Goal: Use online tool/utility

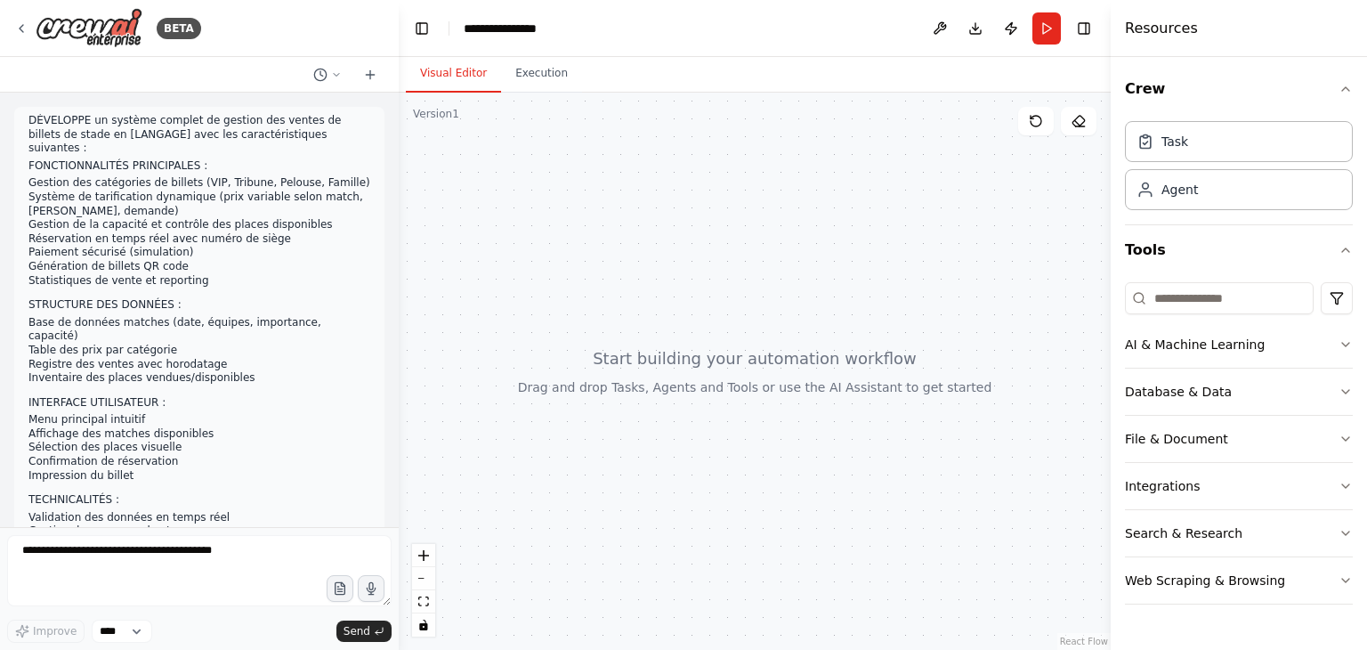
click at [660, 358] on div at bounding box center [755, 371] width 712 height 557
click at [1036, 119] on icon at bounding box center [1036, 121] width 14 height 14
click at [1041, 31] on button "Run" at bounding box center [1047, 28] width 28 height 32
click at [1034, 126] on icon at bounding box center [1036, 121] width 11 height 11
click at [326, 75] on circle at bounding box center [320, 75] width 12 height 12
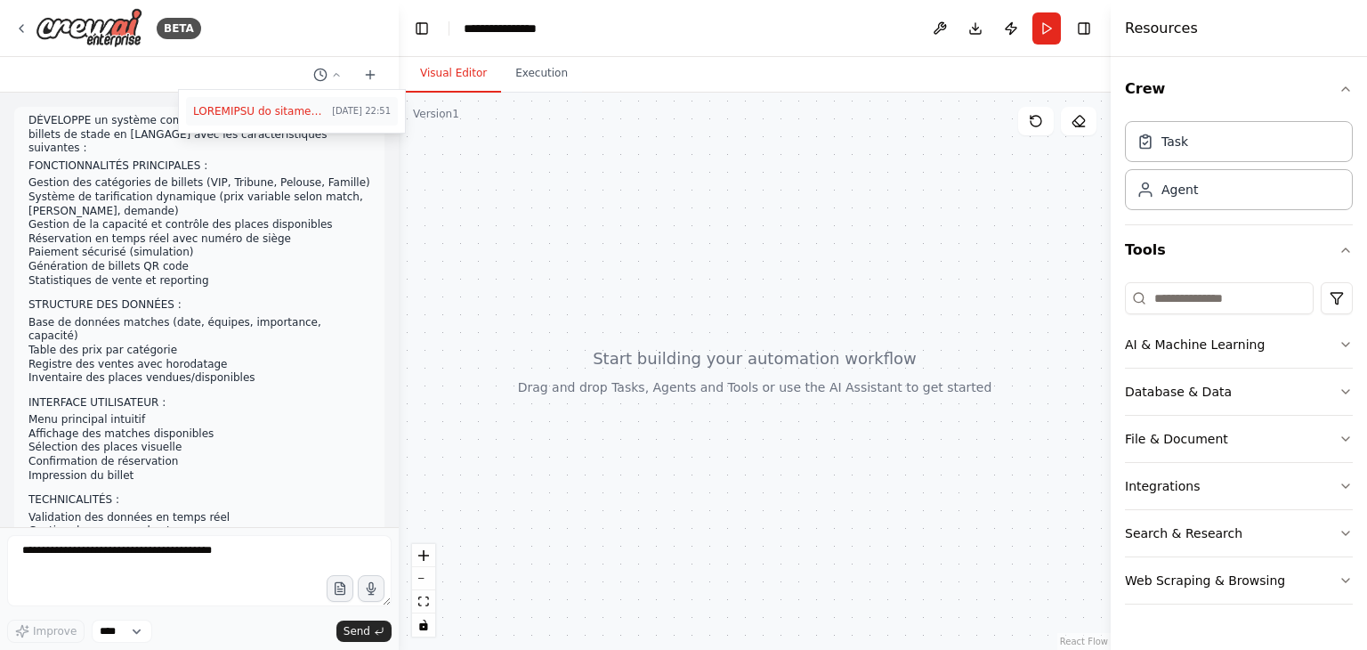
click at [280, 105] on span at bounding box center [259, 111] width 132 height 14
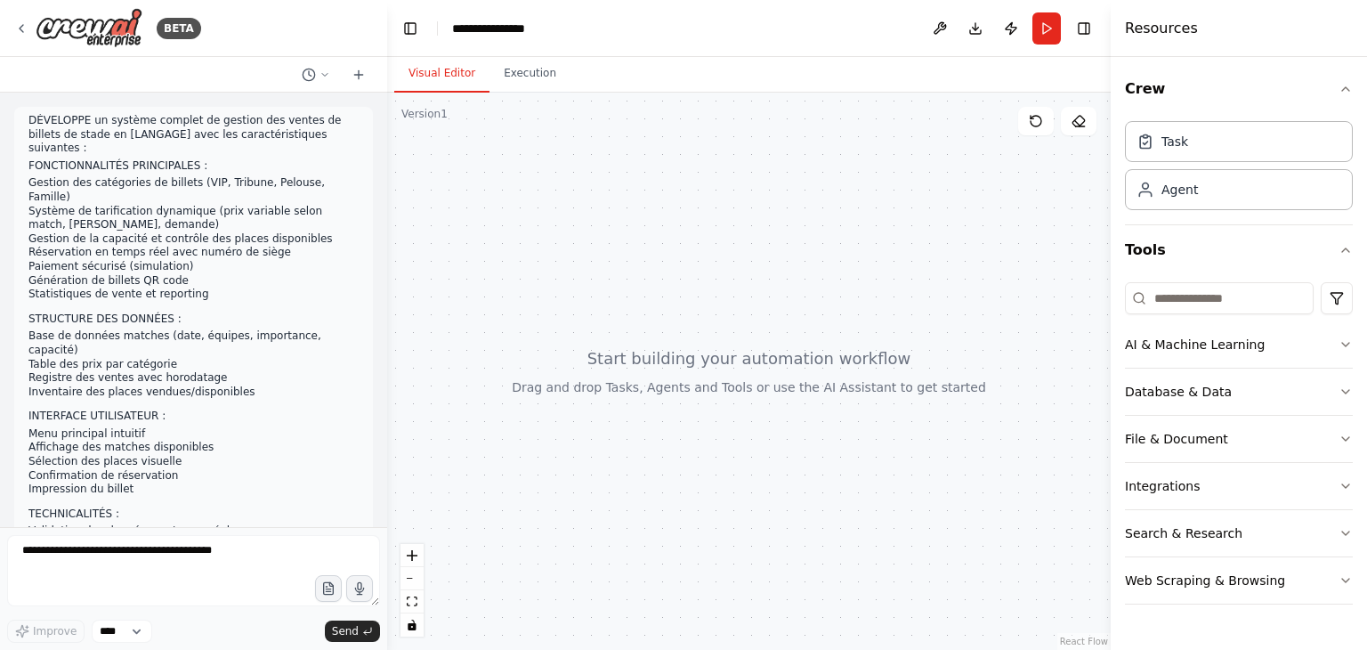
drag, startPoint x: 392, startPoint y: 179, endPoint x: 386, endPoint y: 323, distance: 144.3
click at [386, 323] on div "BETA DÉVELOPPE un système complet de gestion des ventes de billets de stade en …" at bounding box center [683, 325] width 1367 height 650
click at [383, 375] on div at bounding box center [382, 325] width 7 height 650
